Goal: Download file/media

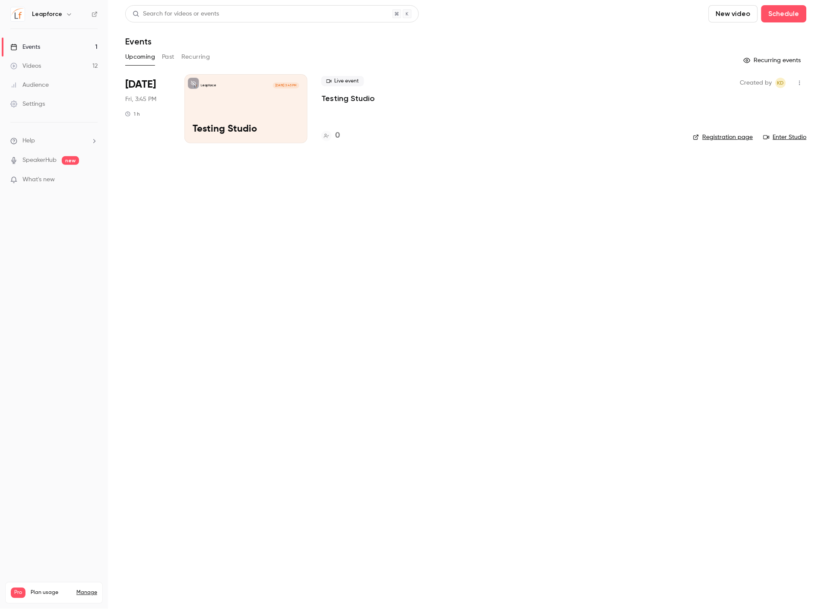
click at [37, 60] on link "Videos 12" at bounding box center [54, 66] width 108 height 19
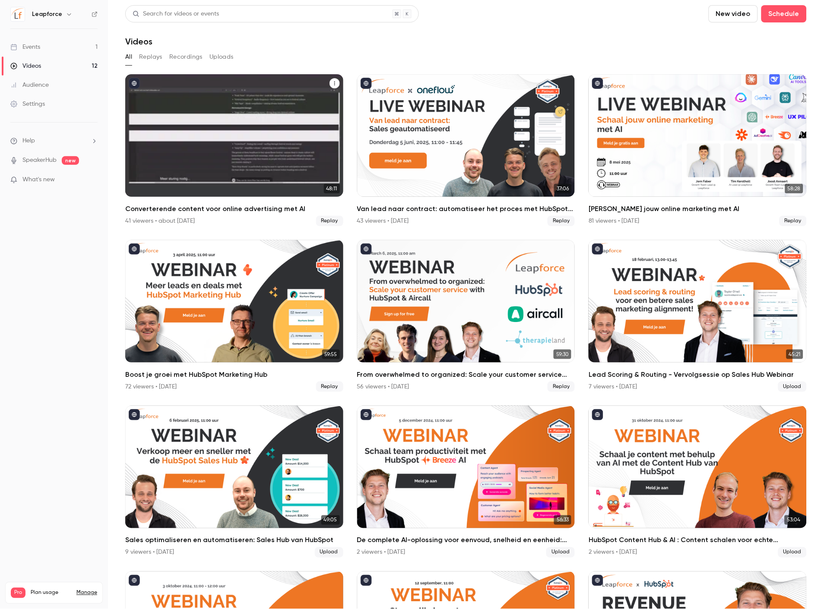
click at [203, 129] on div "Converterende content voor online advertising met AI" at bounding box center [234, 135] width 218 height 123
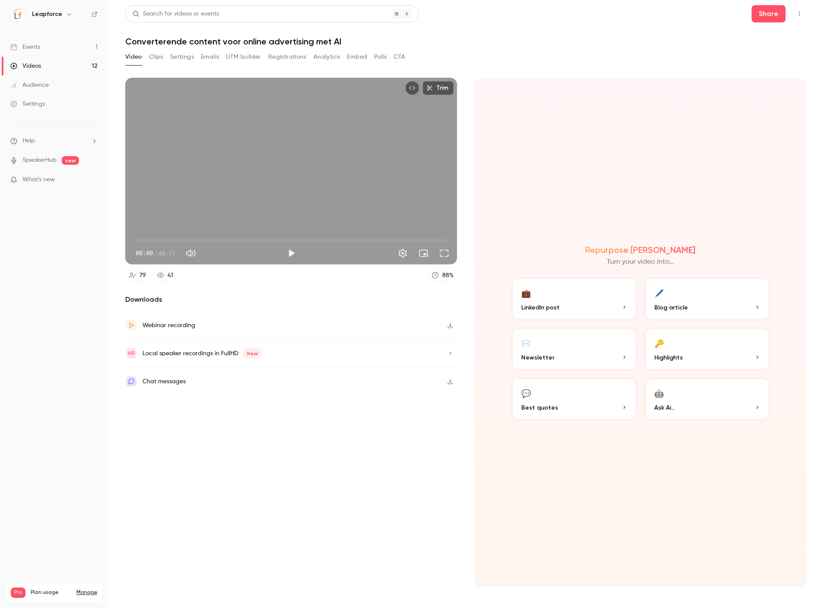
click at [271, 54] on button "Registrations" at bounding box center [287, 57] width 38 height 14
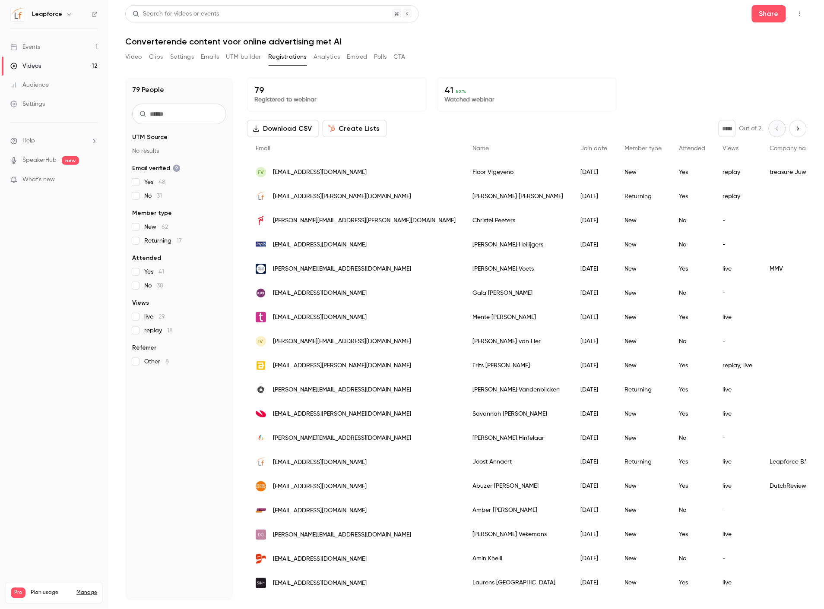
click at [291, 127] on button "Download CSV" at bounding box center [283, 128] width 72 height 17
